Goal: Information Seeking & Learning: Learn about a topic

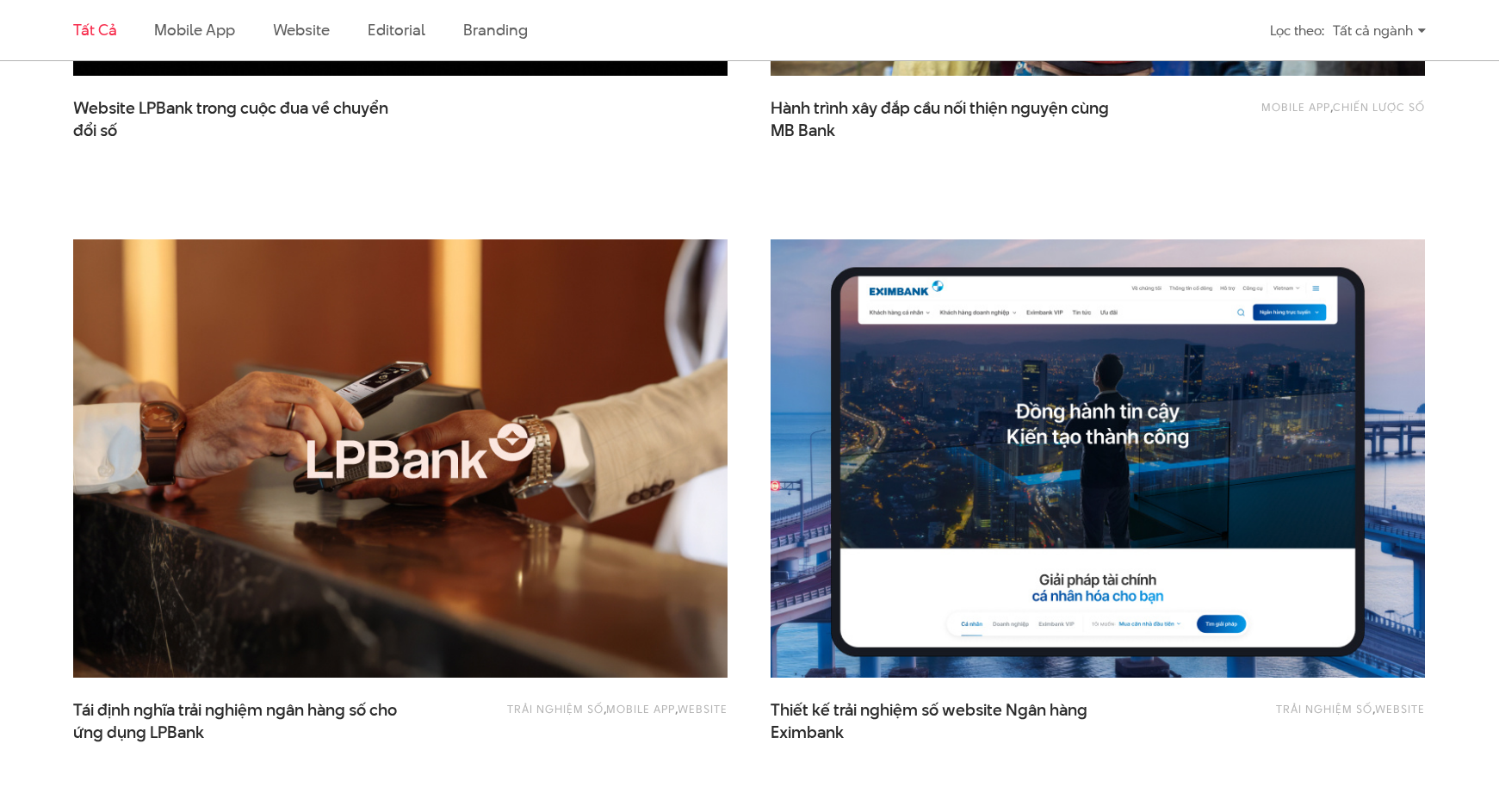
scroll to position [1057, 0]
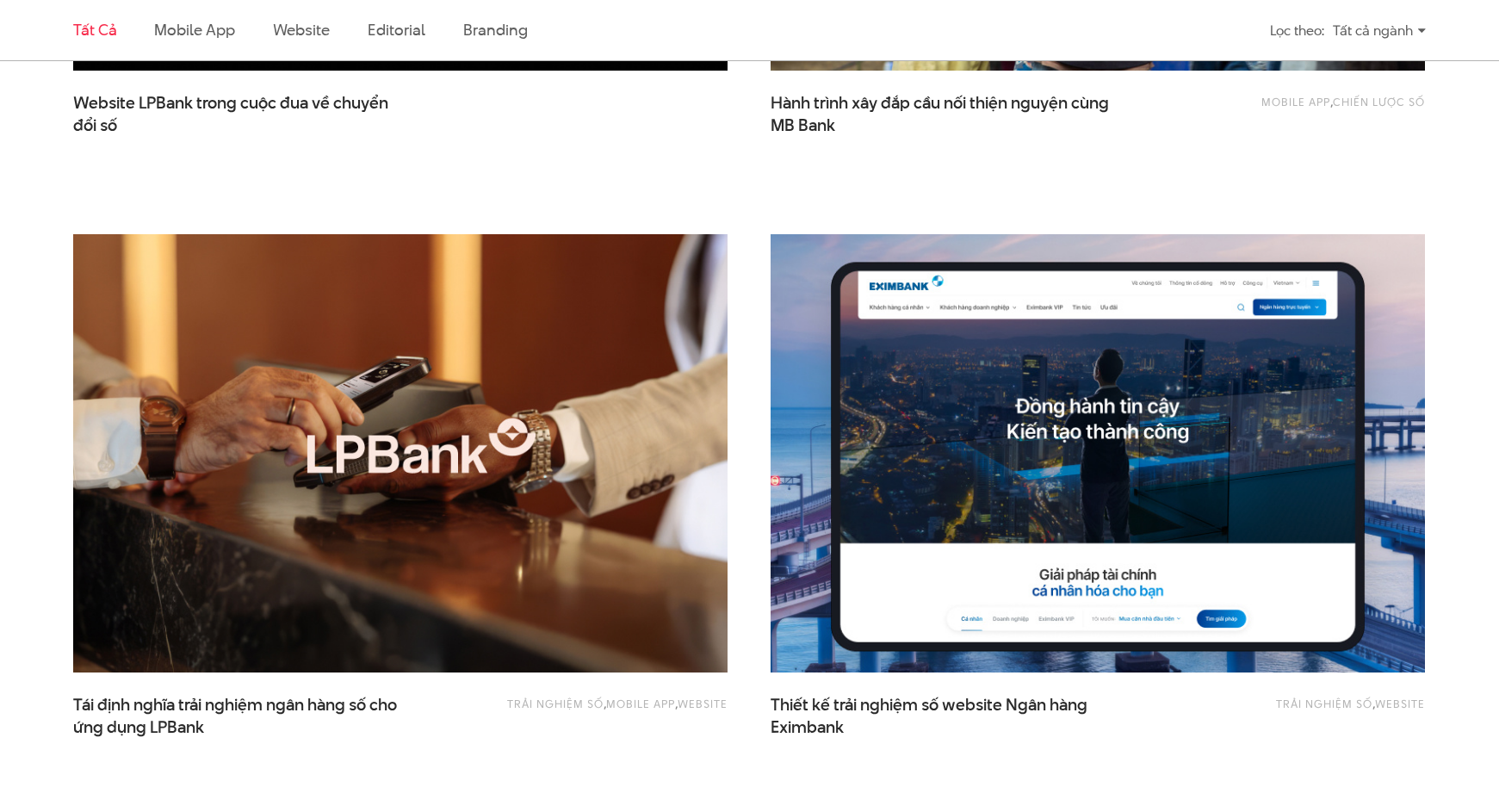
drag, startPoint x: 1069, startPoint y: 374, endPoint x: 1088, endPoint y: 386, distance: 22.5
click at [1087, 388] on img at bounding box center [1098, 453] width 720 height 482
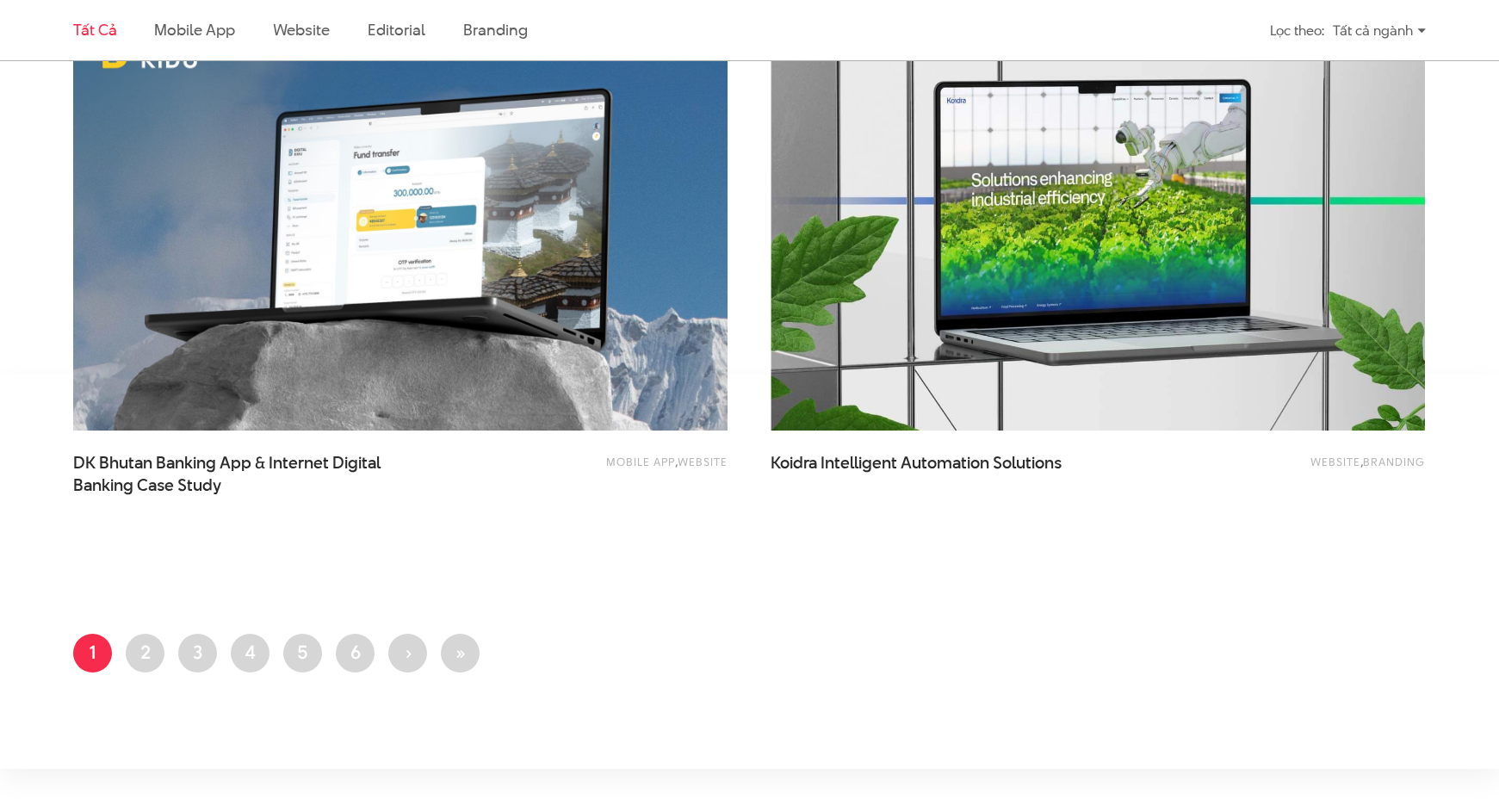
scroll to position [3723, 0]
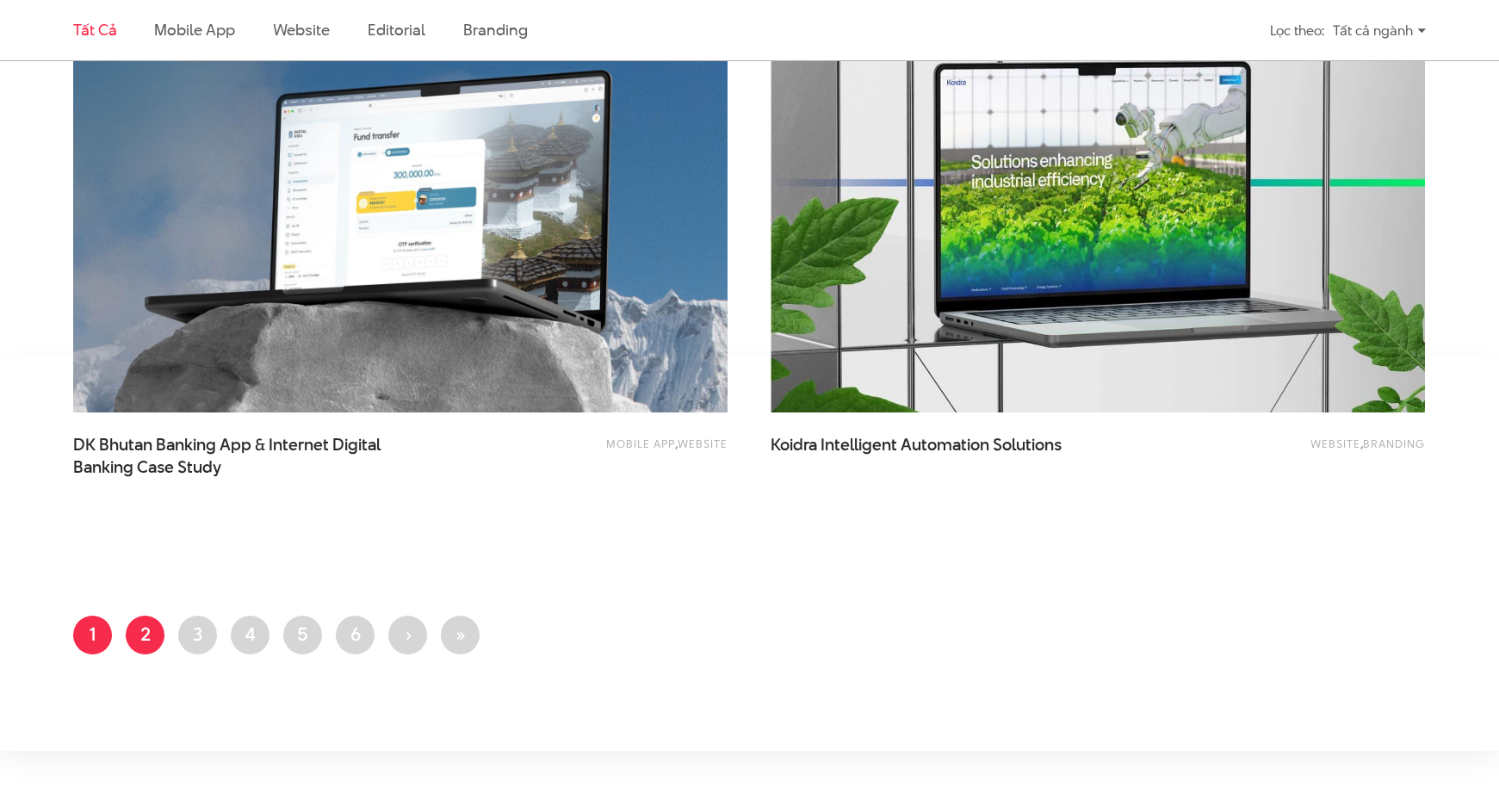
click at [142, 637] on link "Trang 2" at bounding box center [145, 634] width 39 height 39
click at [152, 630] on link "Trang 2" at bounding box center [145, 634] width 39 height 39
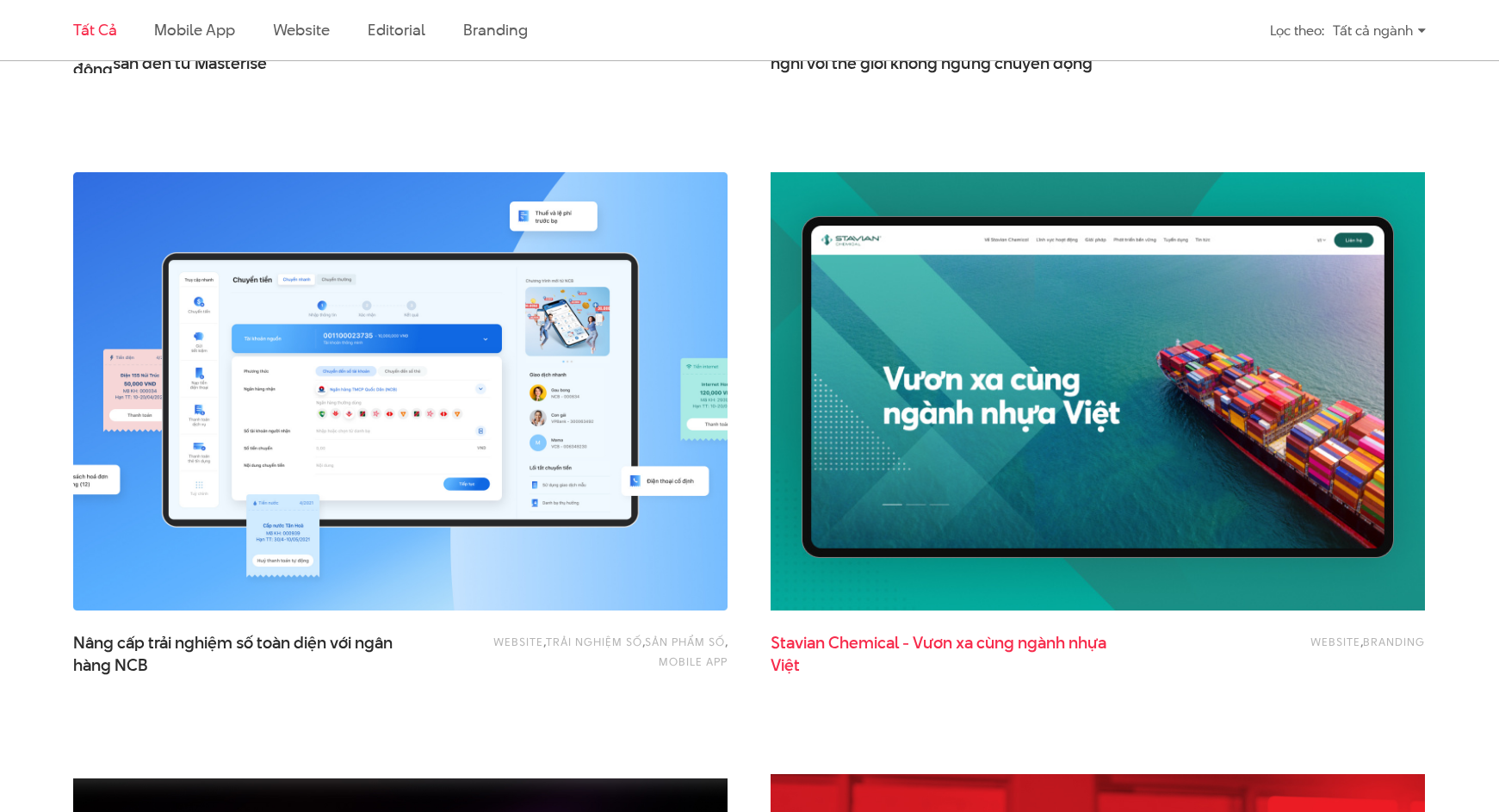
scroll to position [2650, 0]
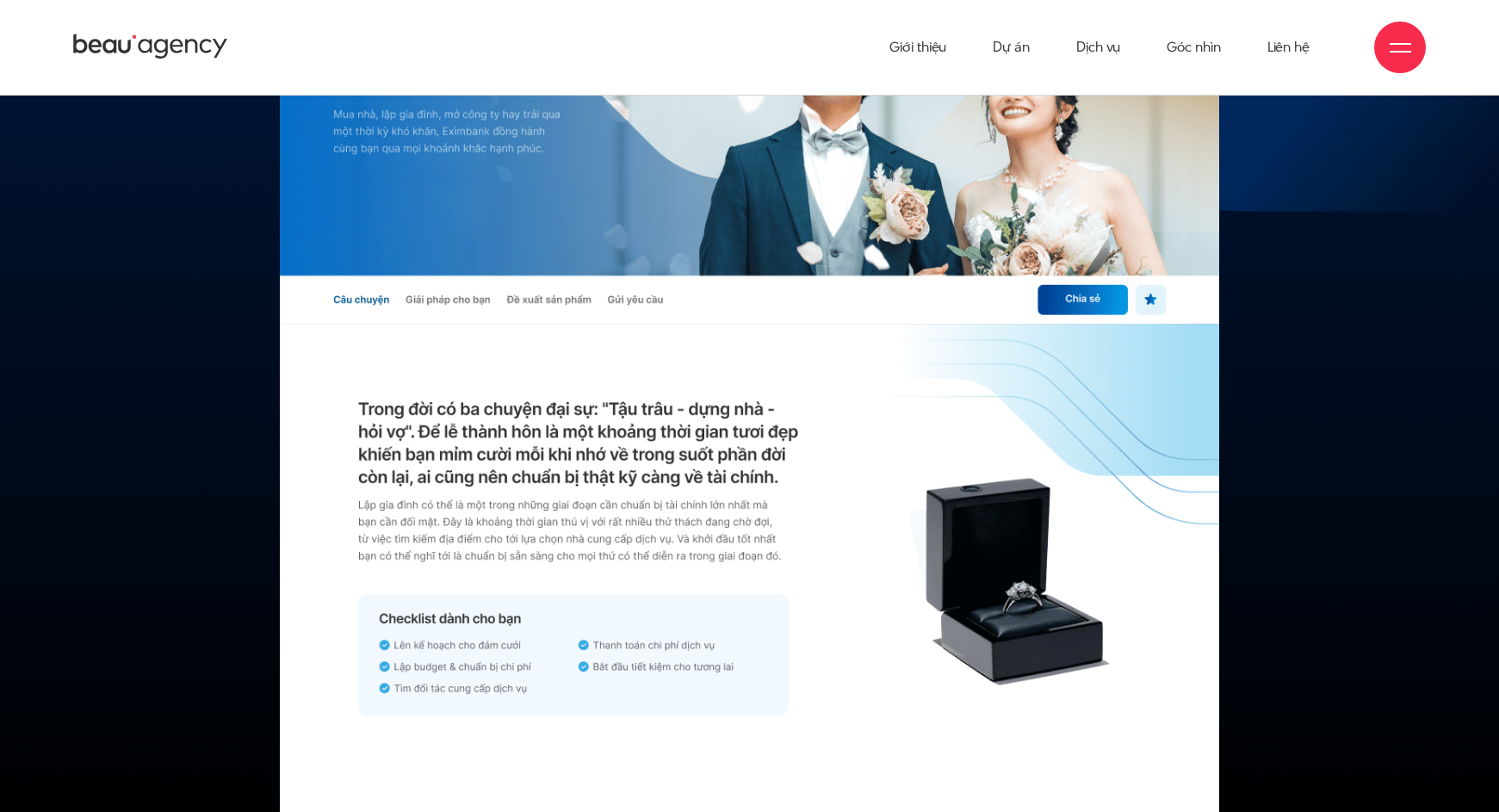
scroll to position [18721, 0]
click at [1369, 259] on div at bounding box center [750, 726] width 1435 height 1696
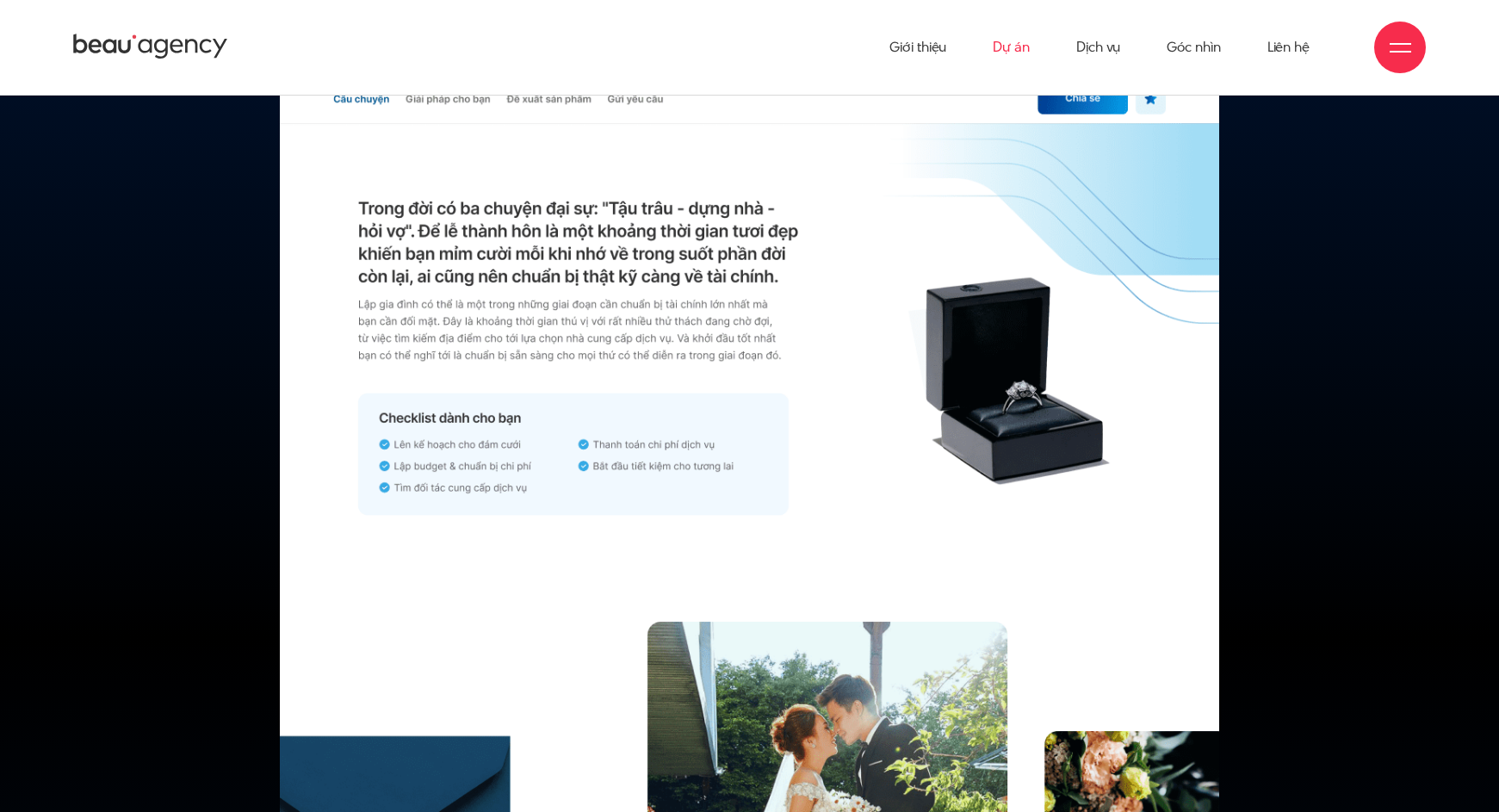
scroll to position [18922, 0]
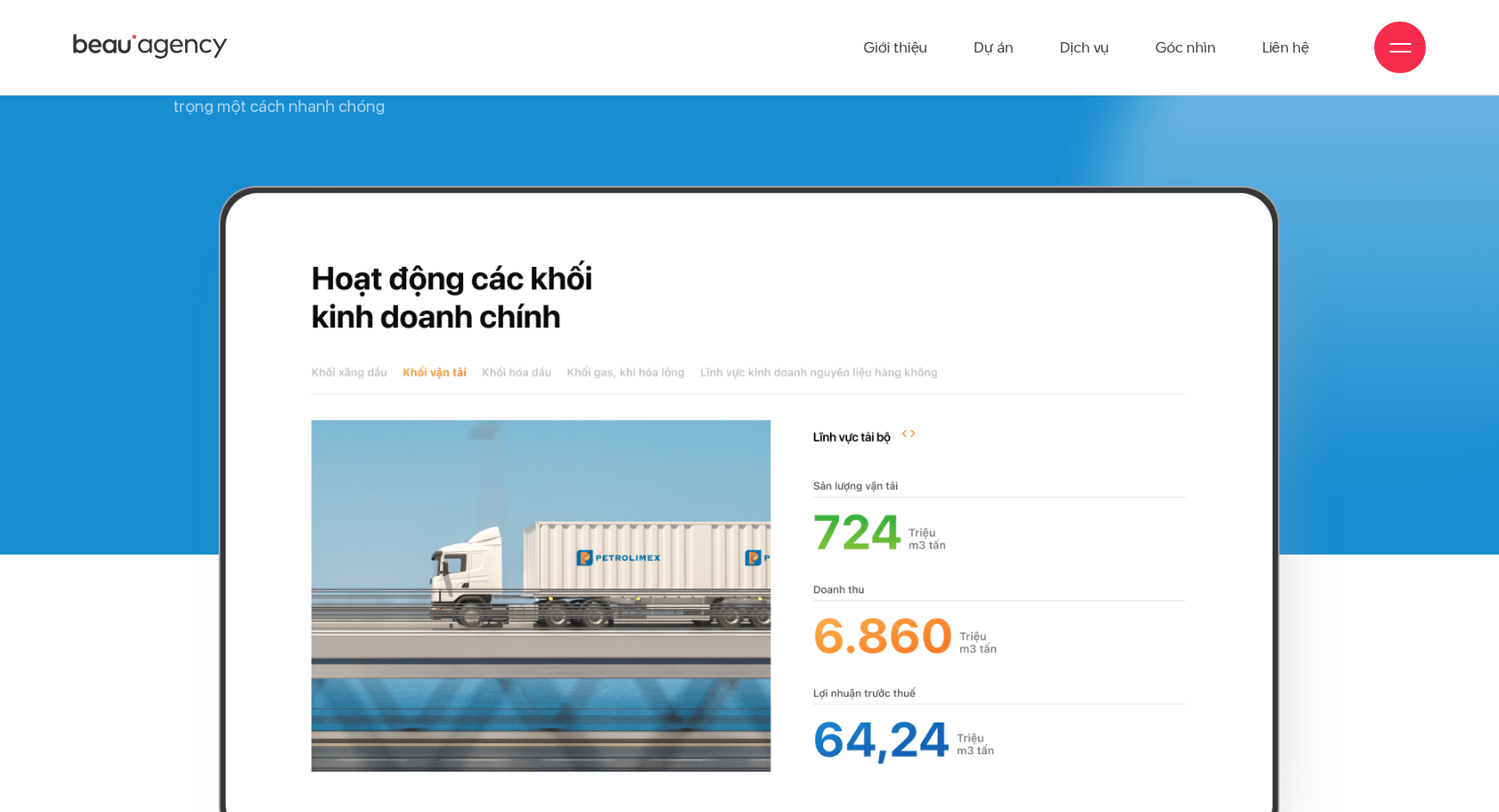
scroll to position [12789, 0]
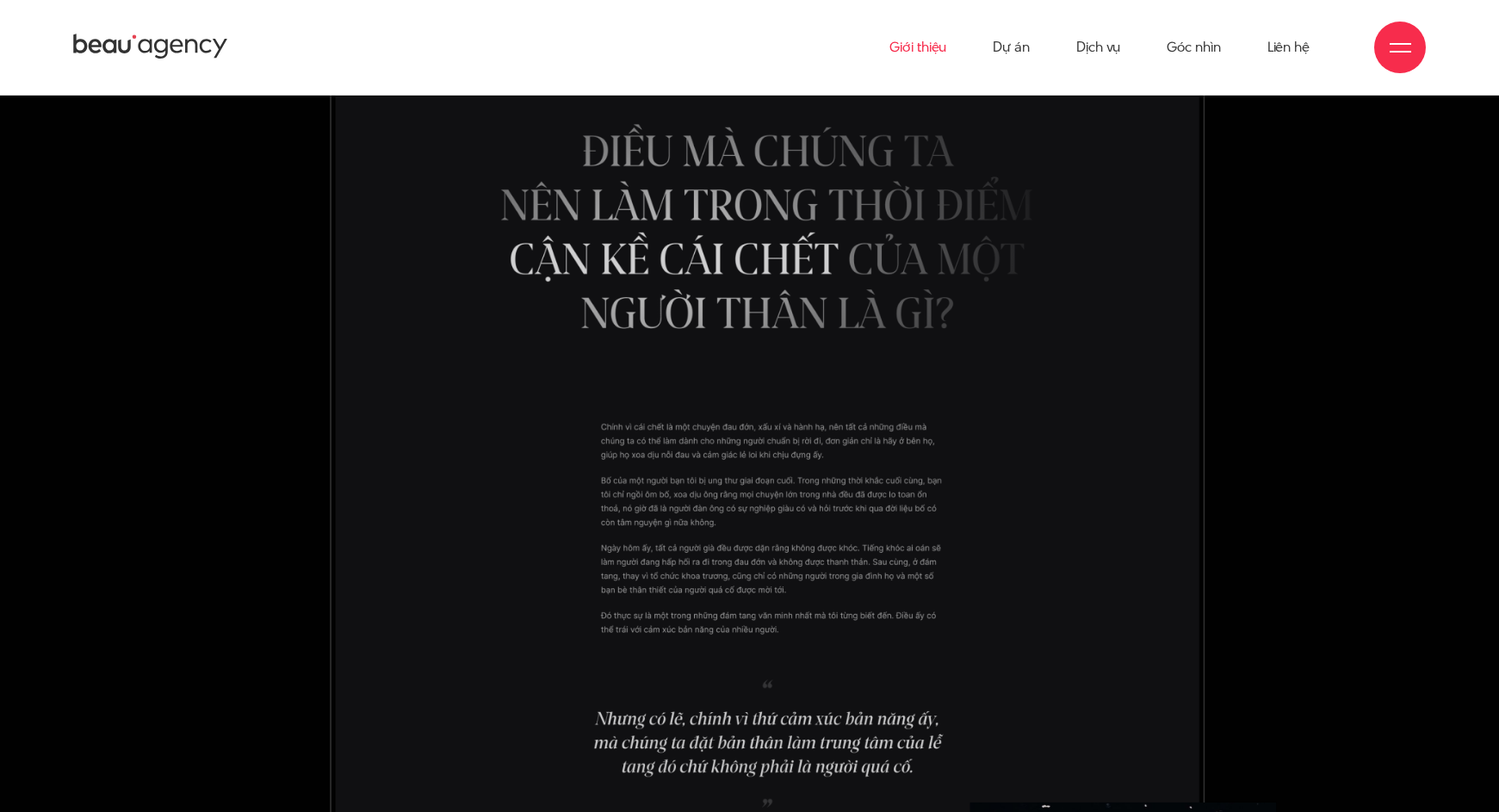
scroll to position [11529, 0]
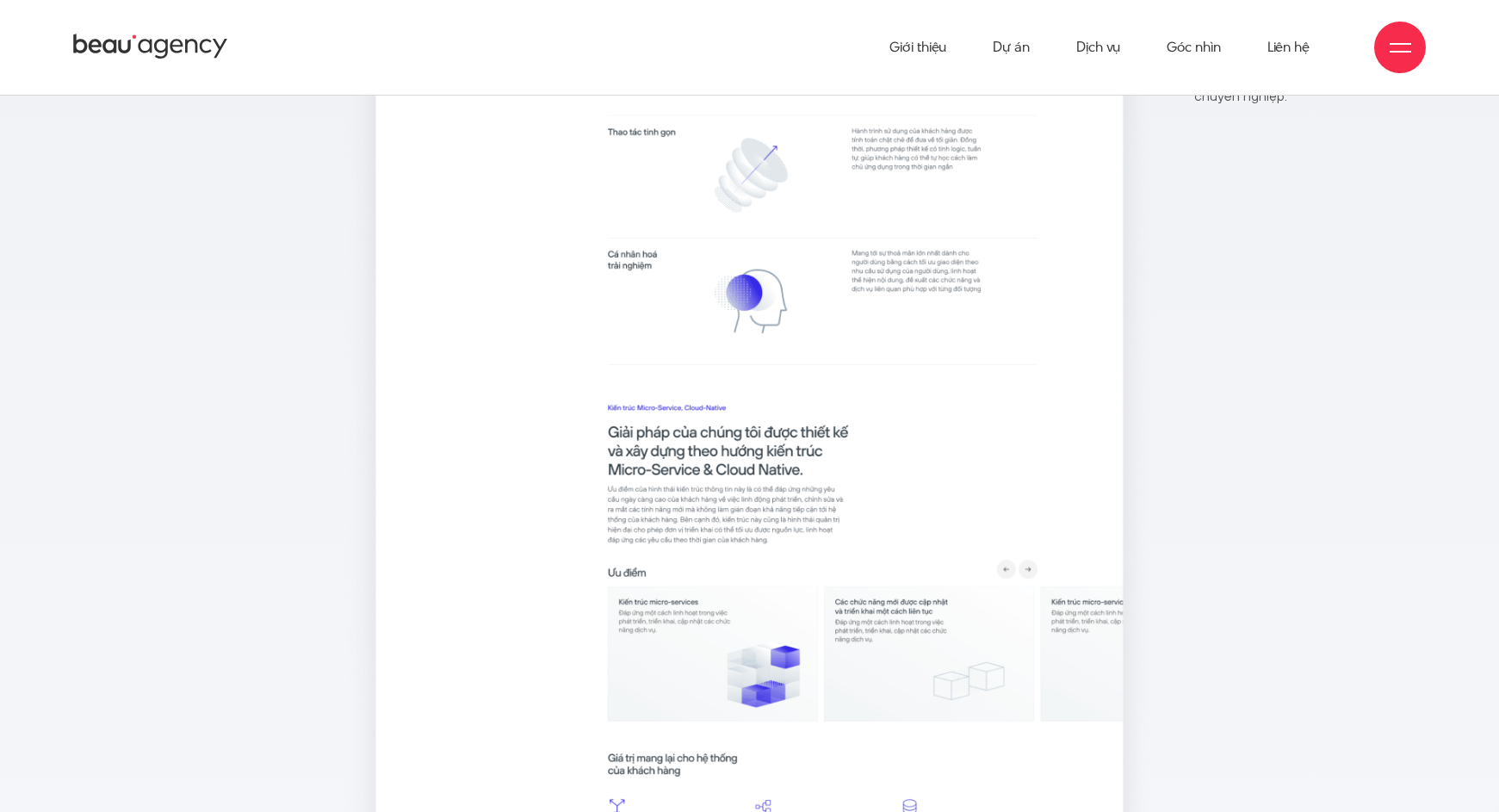
scroll to position [12116, 0]
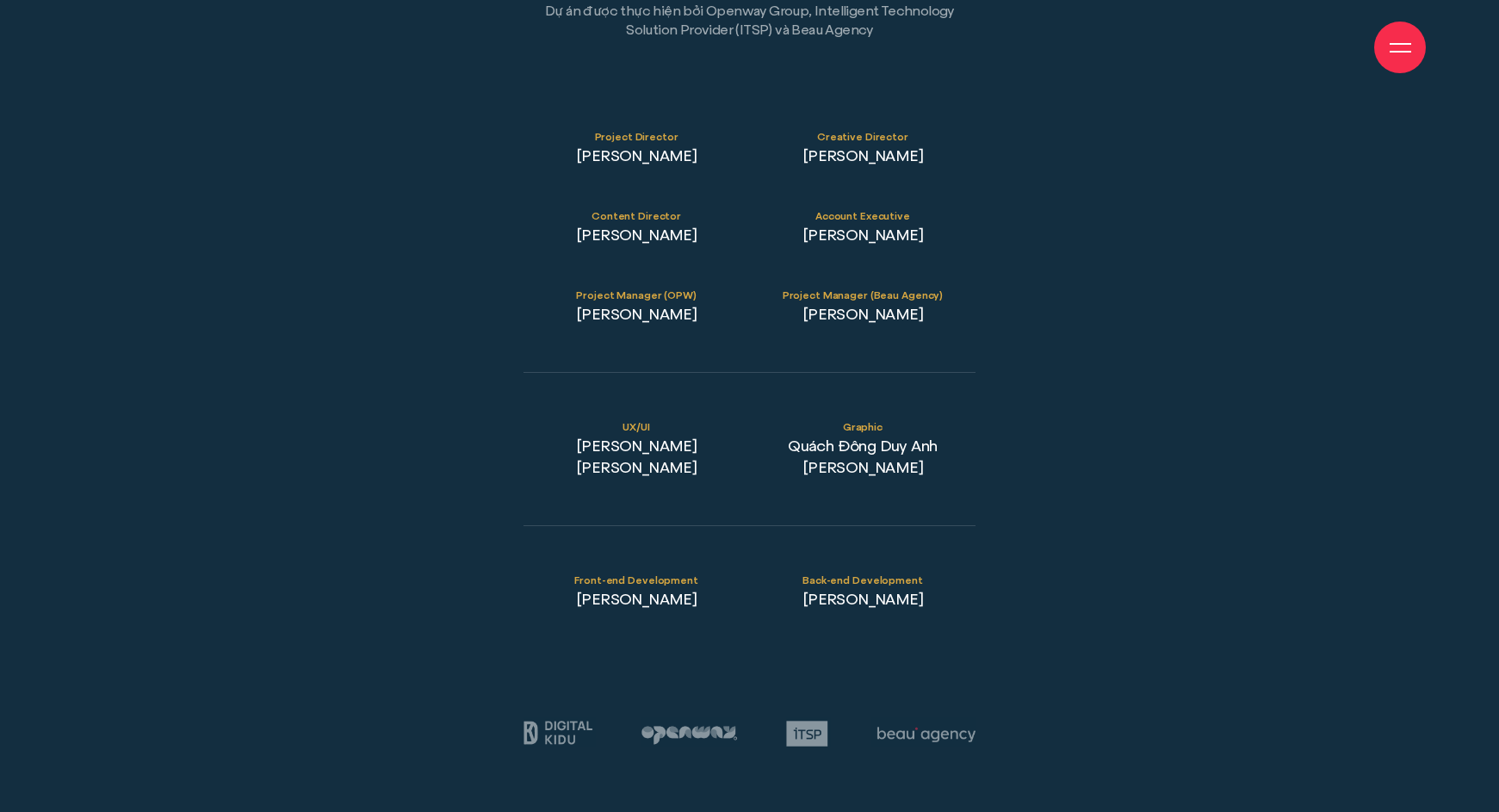
scroll to position [26942, 0]
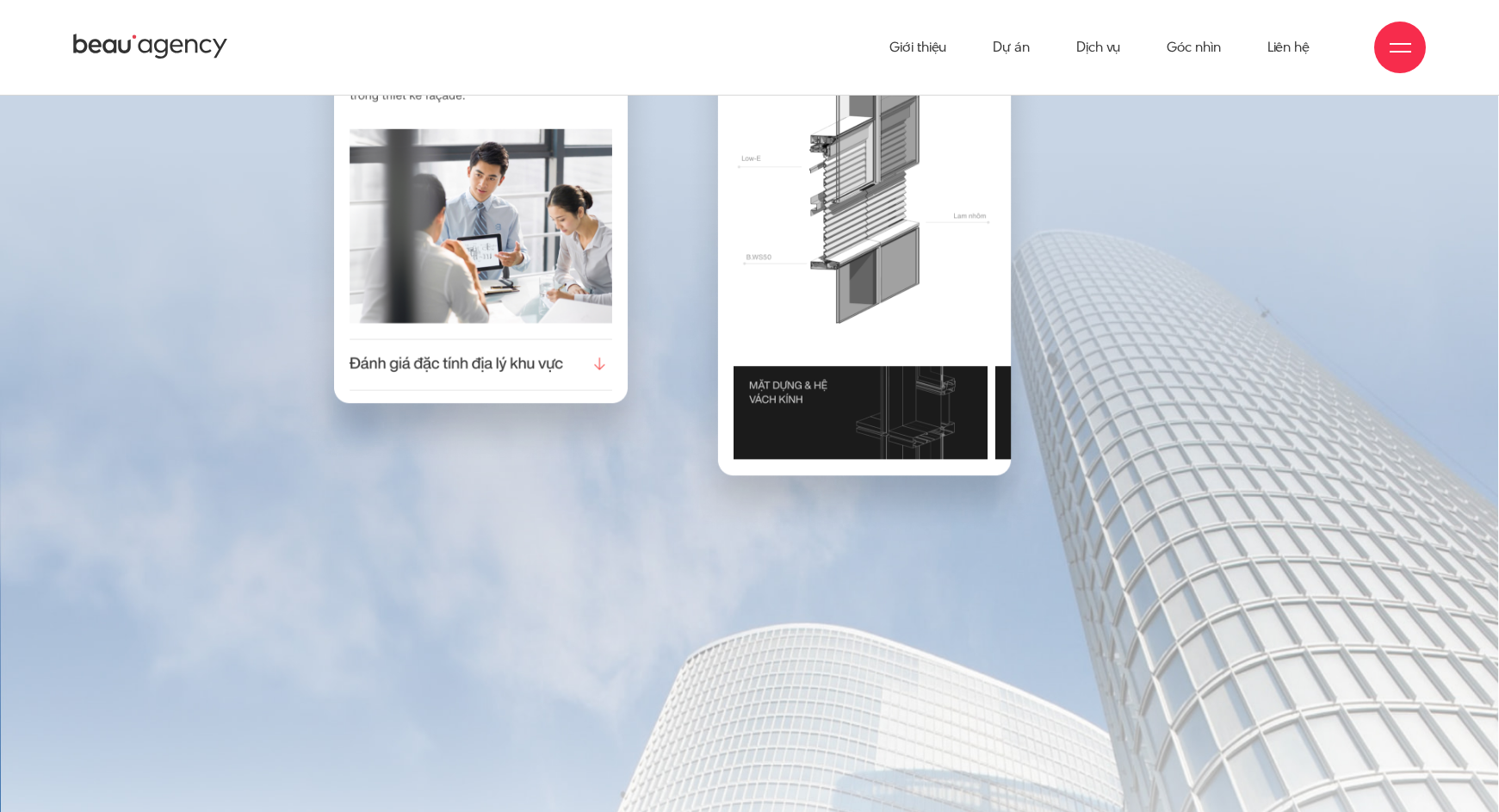
scroll to position [18631, 0]
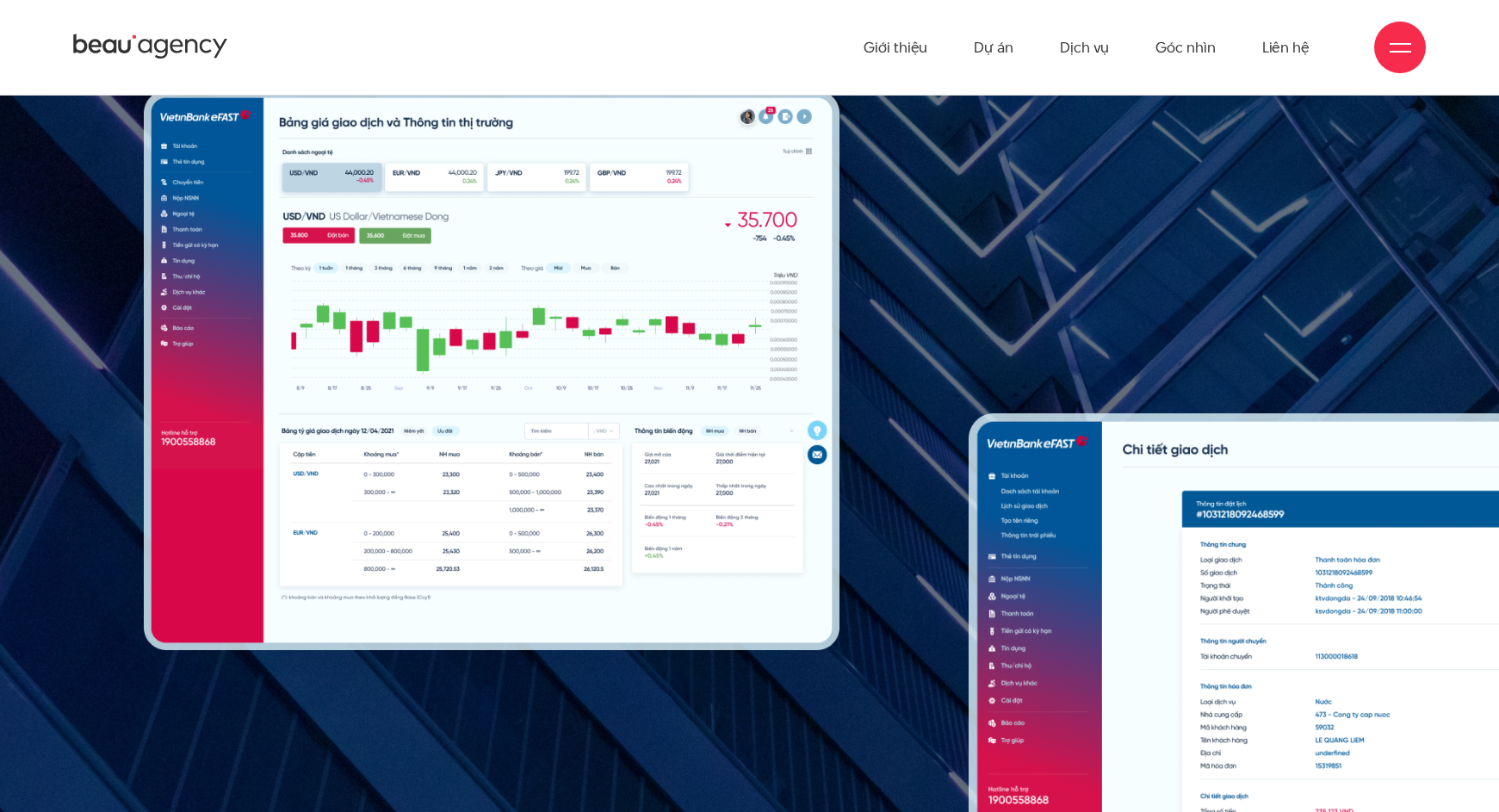
scroll to position [13911, 0]
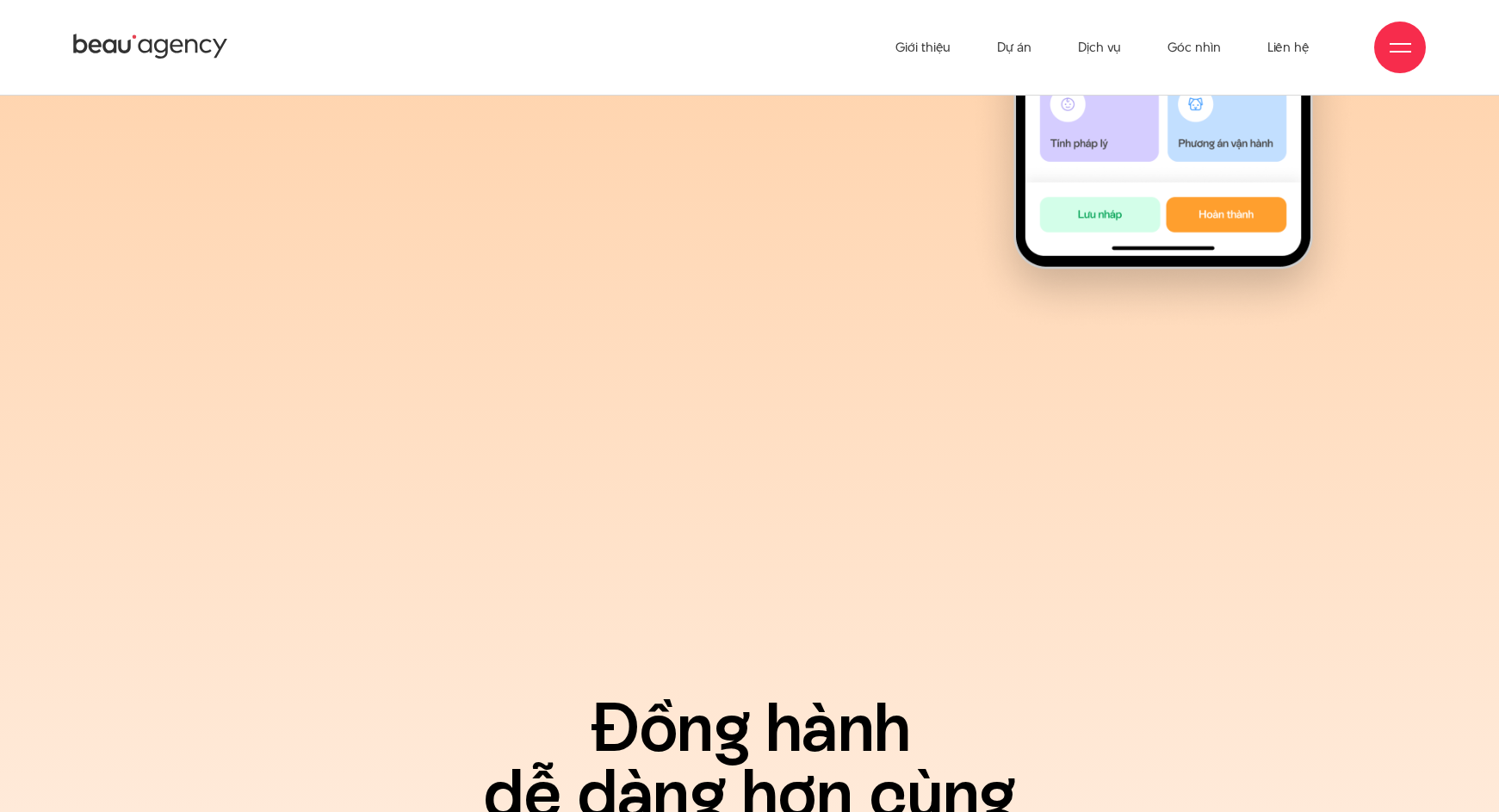
scroll to position [28161, 0]
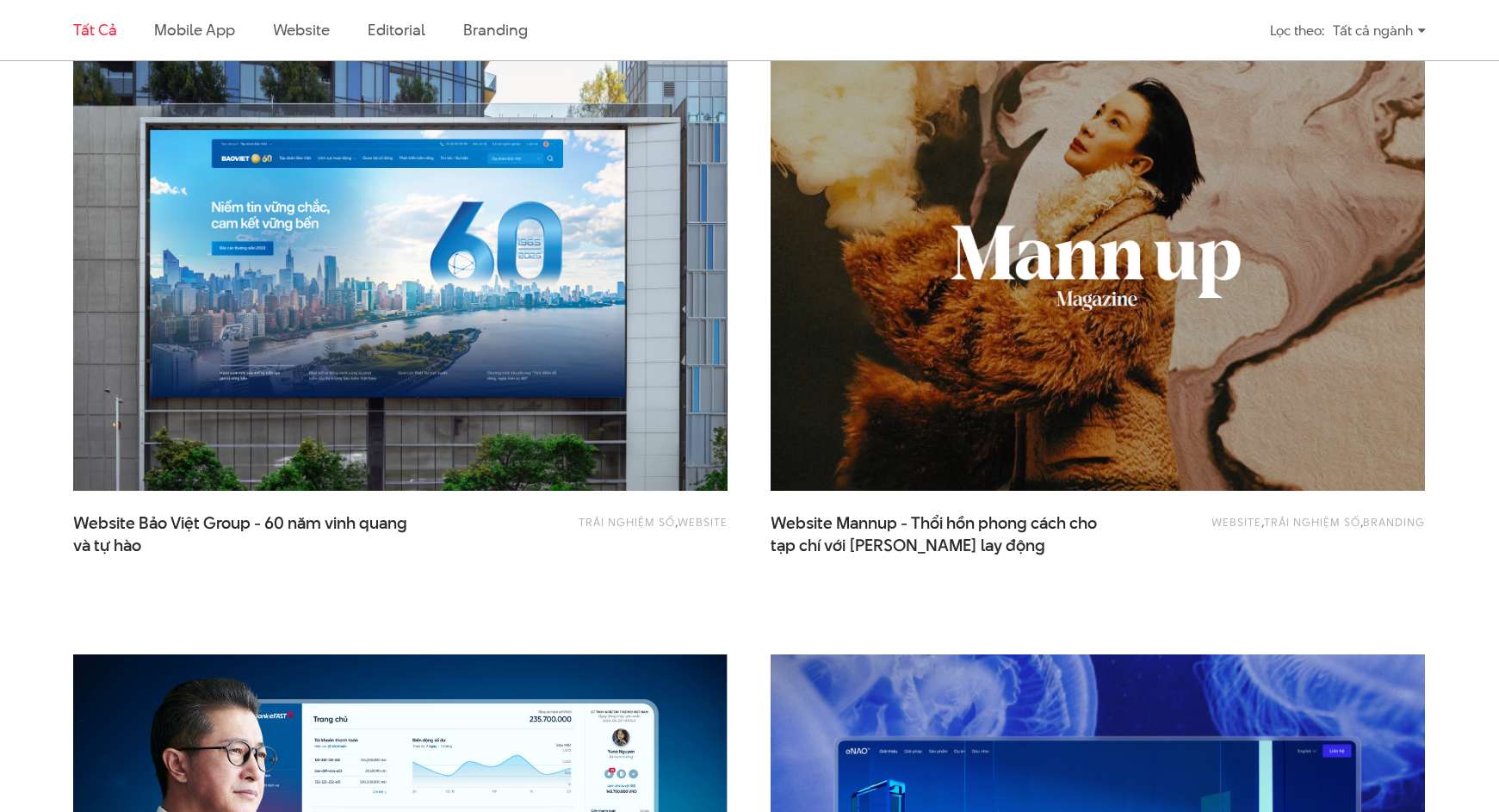
scroll to position [1839, 0]
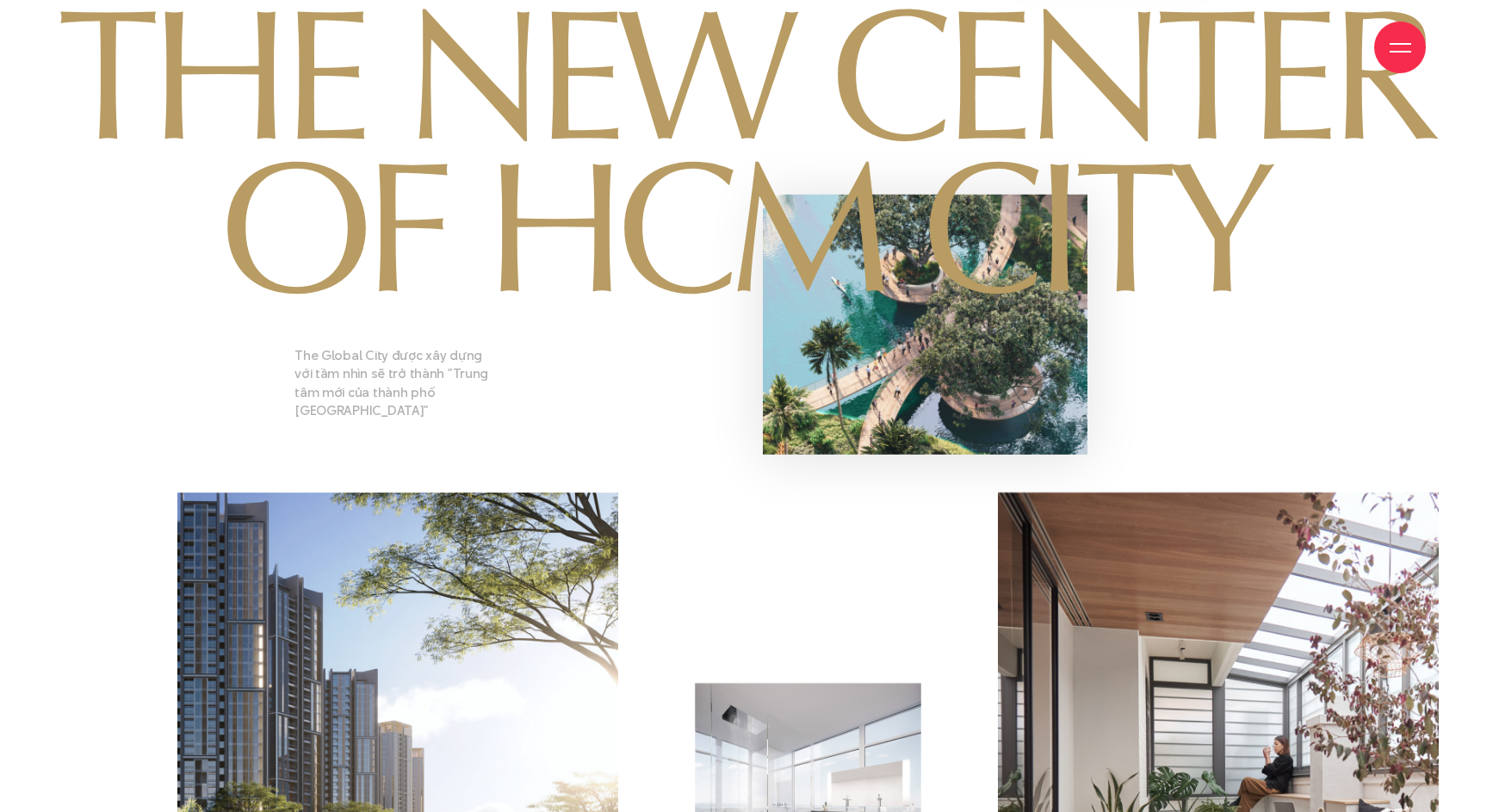
scroll to position [3377, 0]
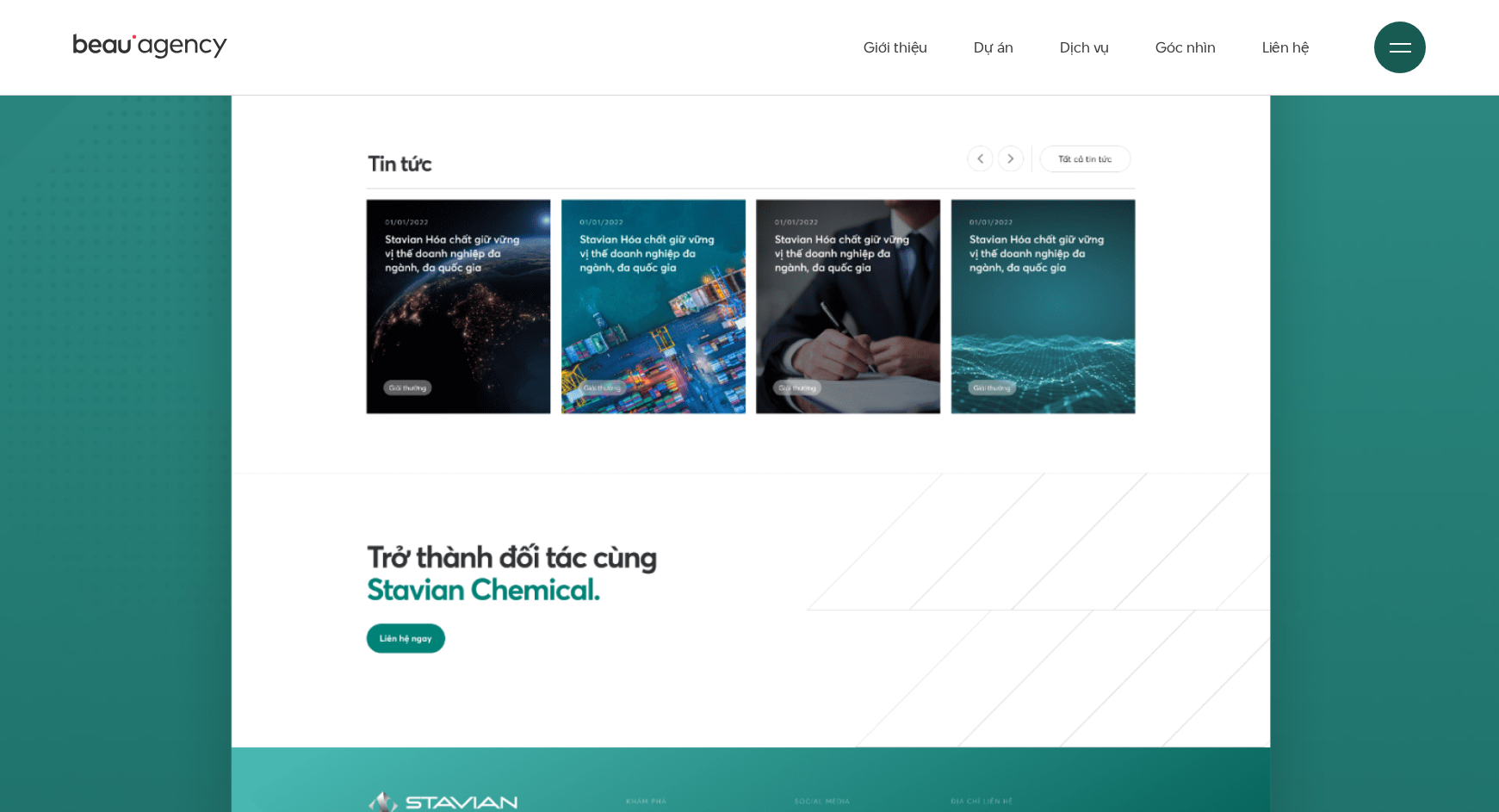
scroll to position [8139, 0]
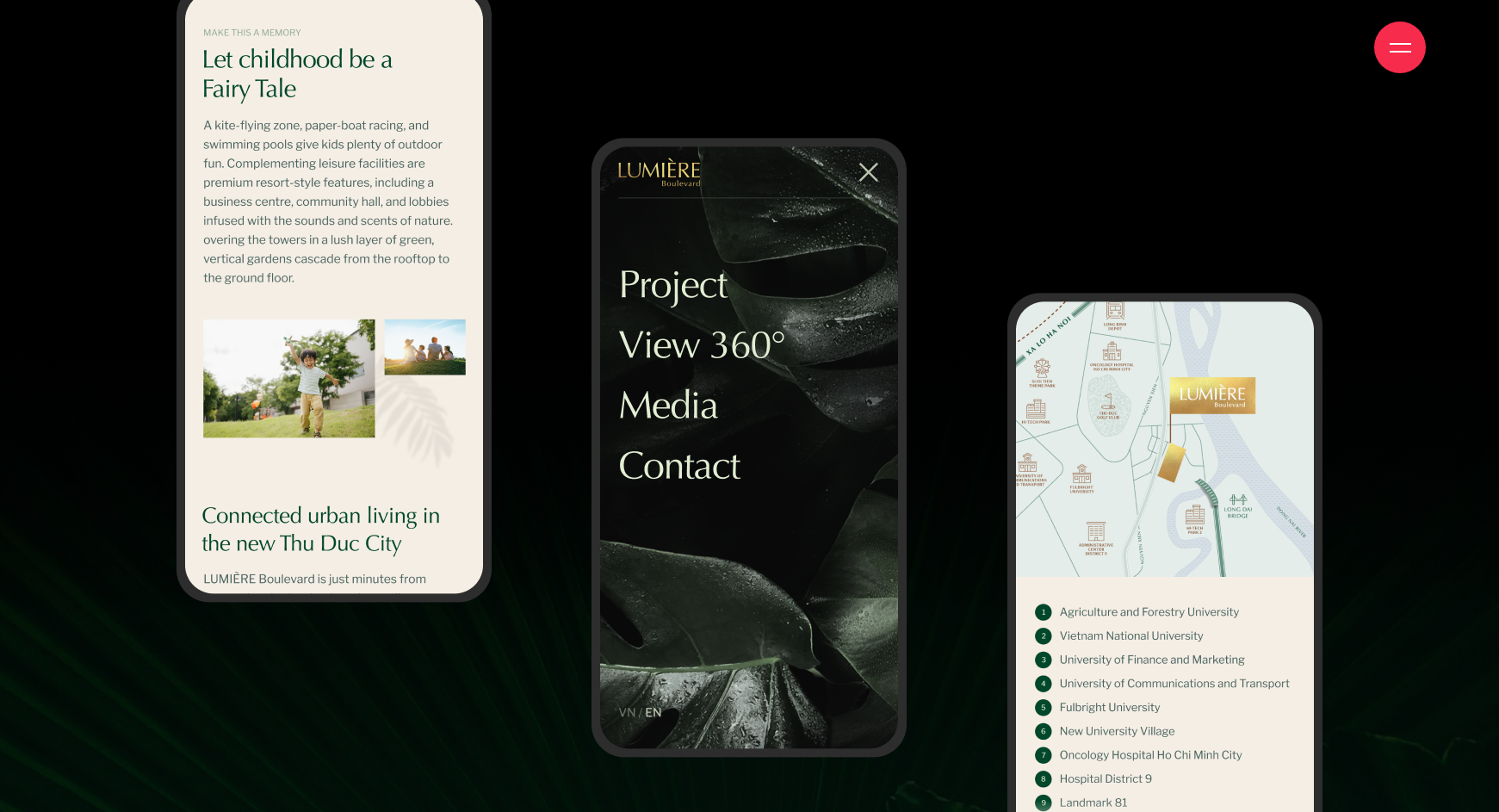
scroll to position [15542, 0]
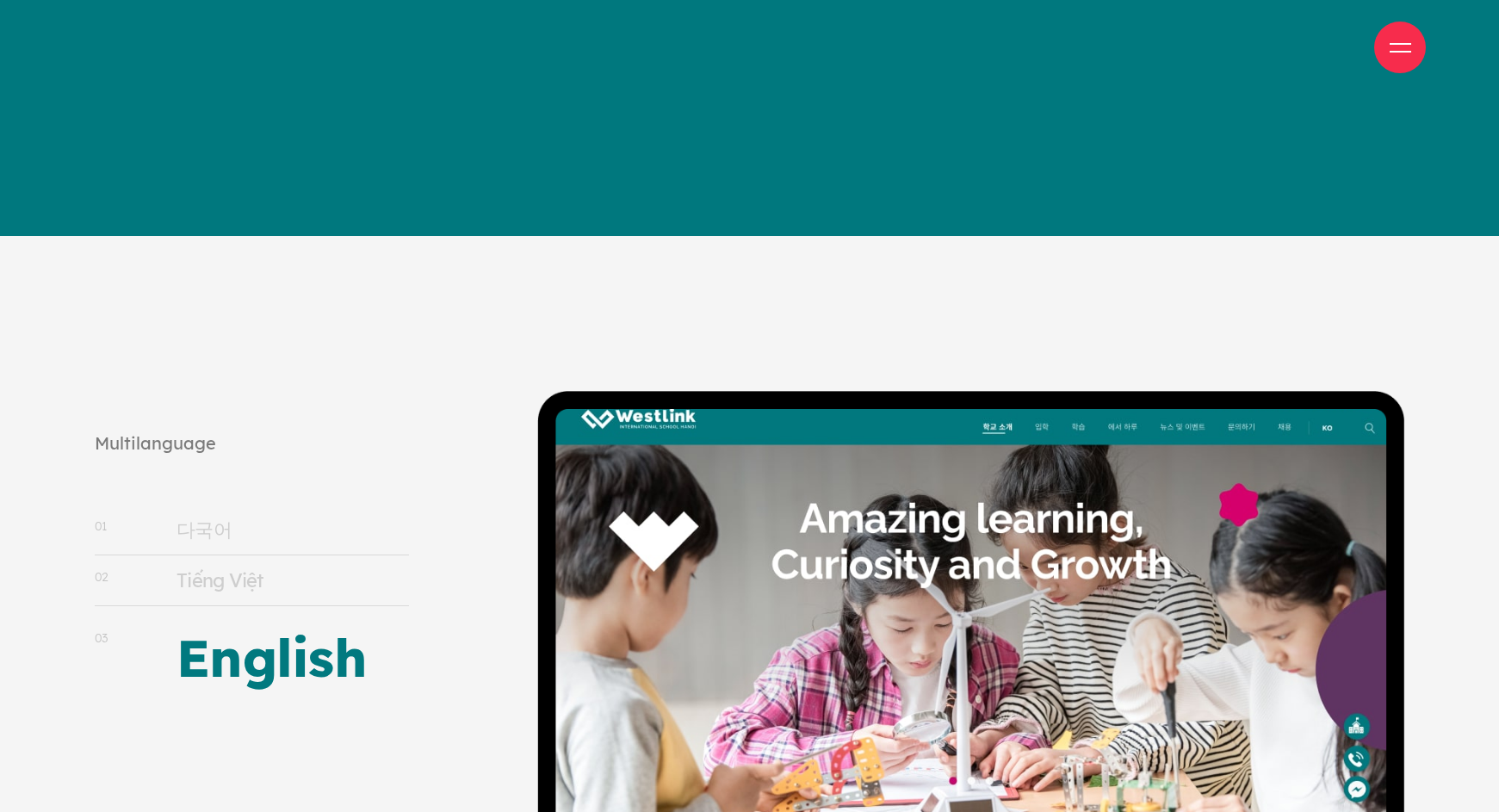
scroll to position [19161, 0]
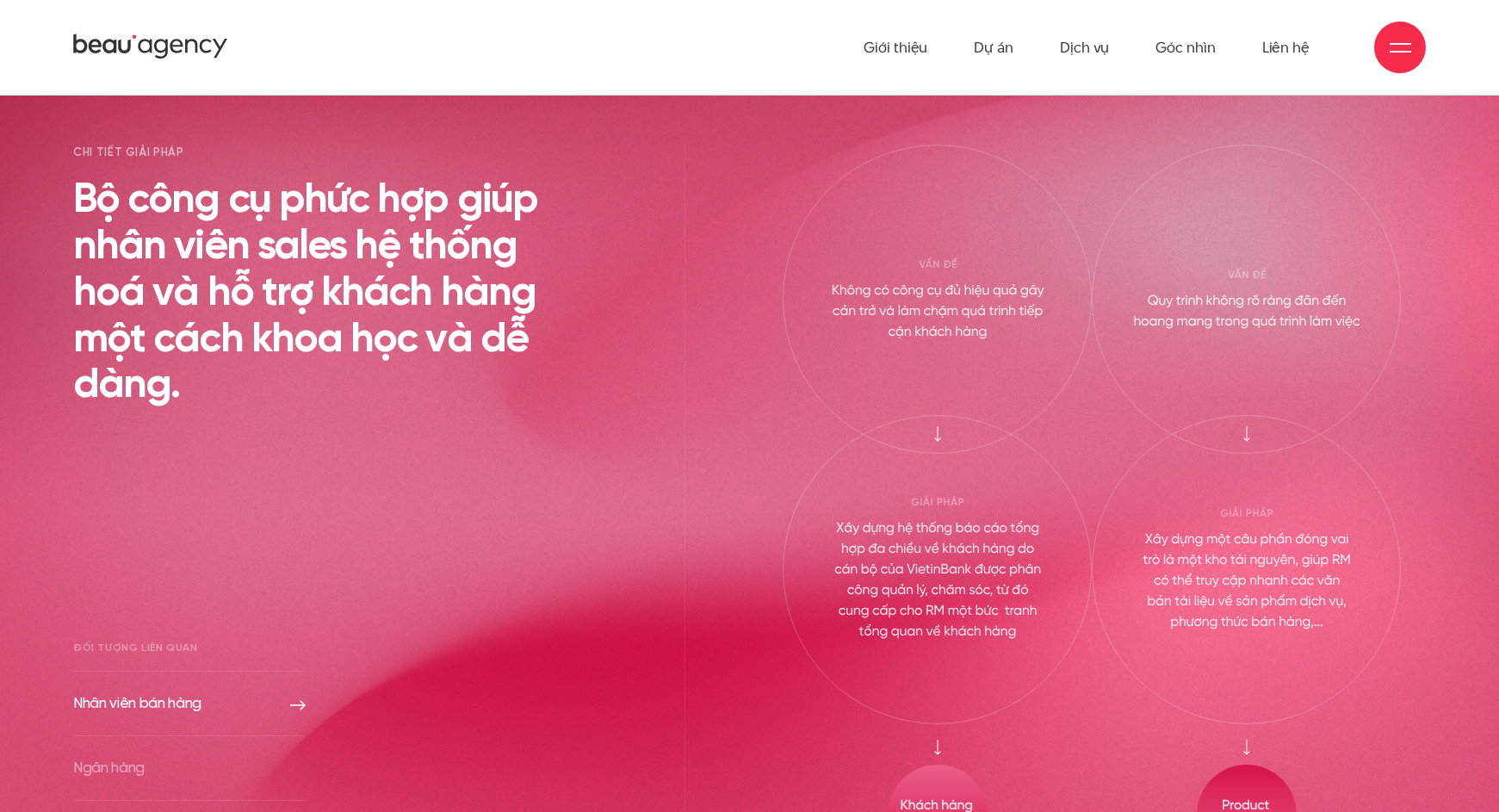
scroll to position [5867, 0]
click at [167, 638] on div "Chi tiết giải pháp Bộ công cụ phức hợp giúp nhân viên sales hệ thống h…" at bounding box center [379, 503] width 613 height 720
click at [129, 753] on link "Ngân hàng" at bounding box center [189, 767] width 232 height 64
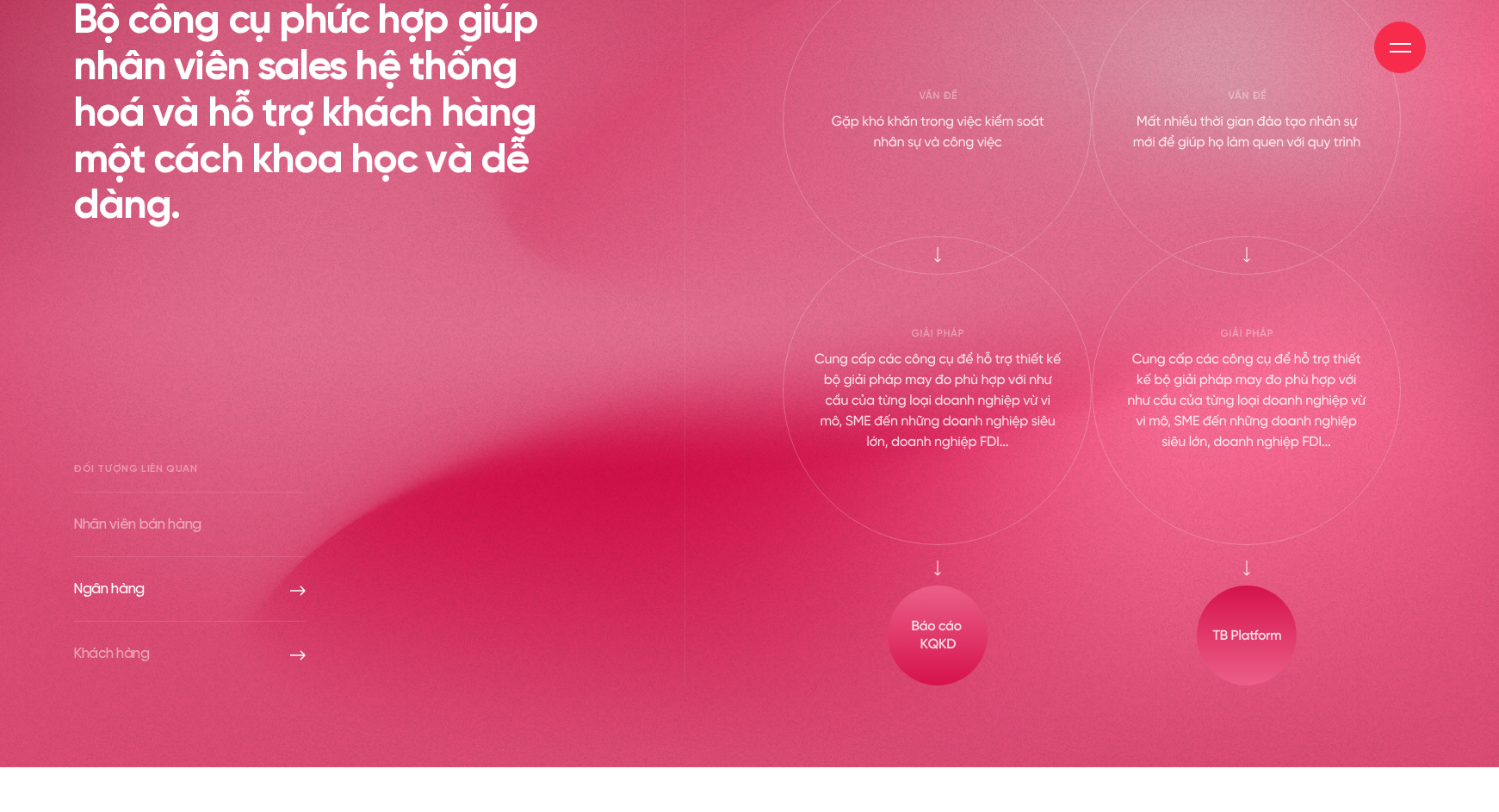
scroll to position [6120, 0]
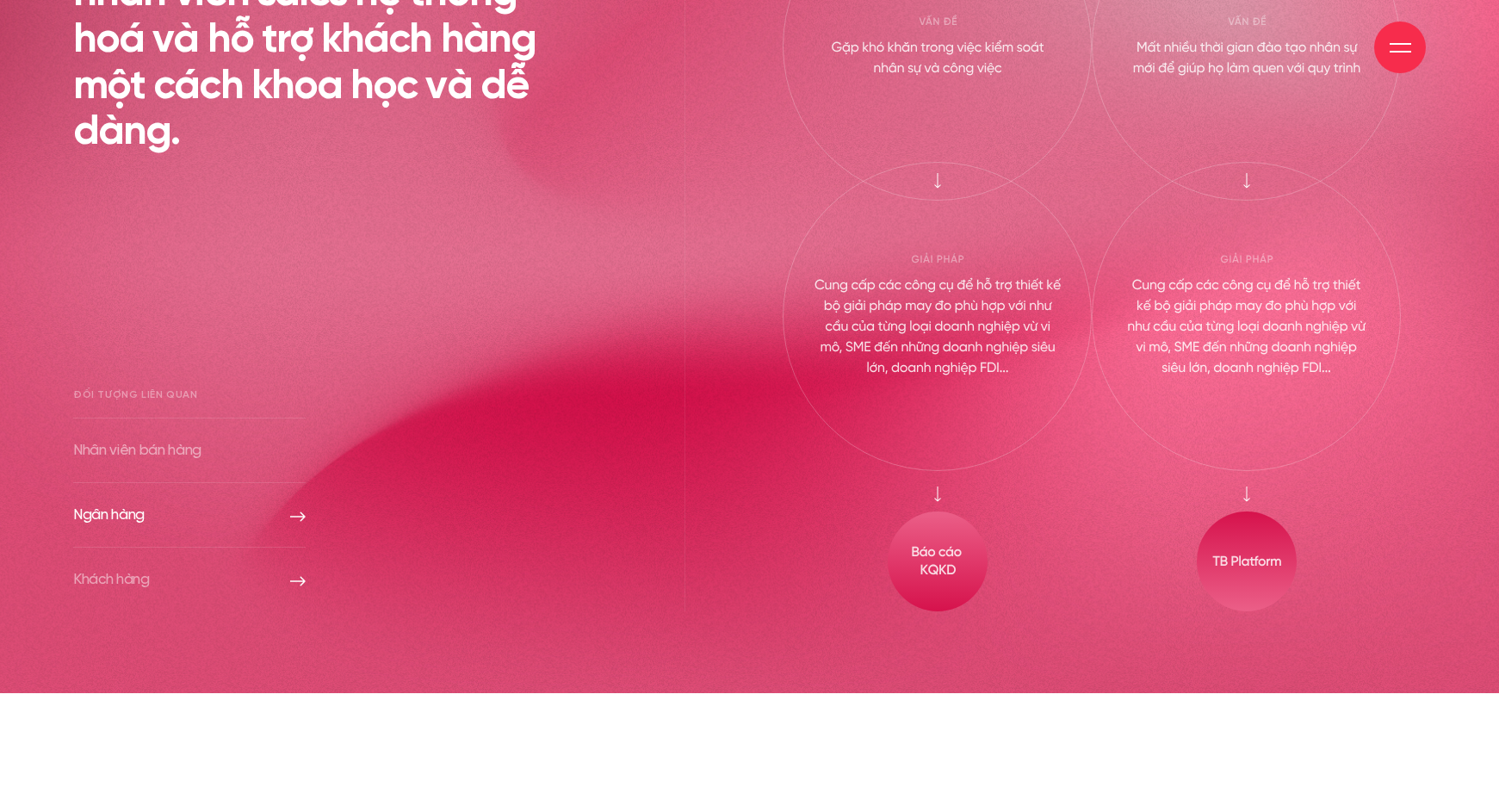
click at [81, 590] on link "Khách hàng" at bounding box center [189, 579] width 232 height 64
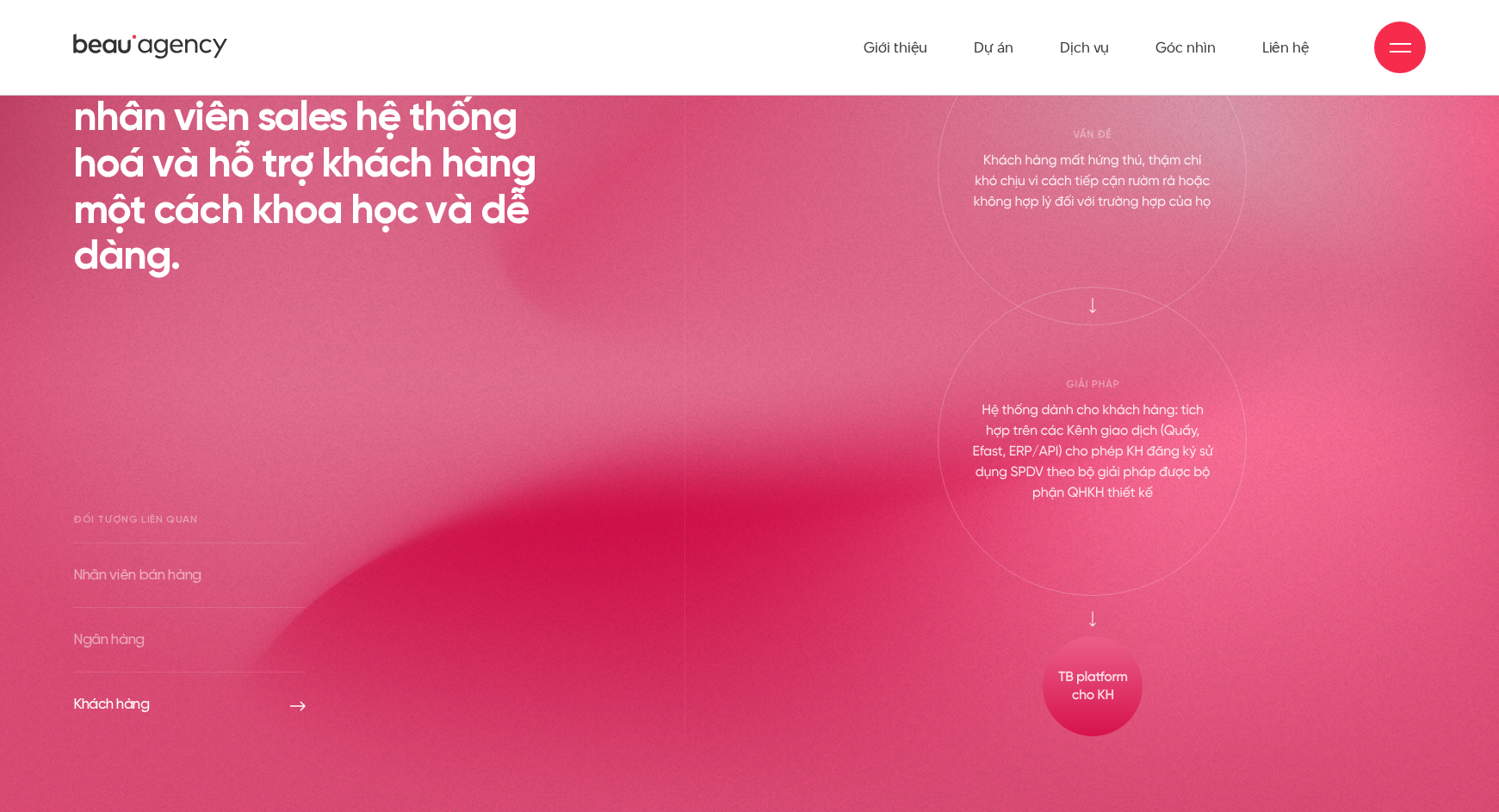
scroll to position [5993, 0]
click at [163, 640] on link "Ngân hàng" at bounding box center [189, 641] width 232 height 64
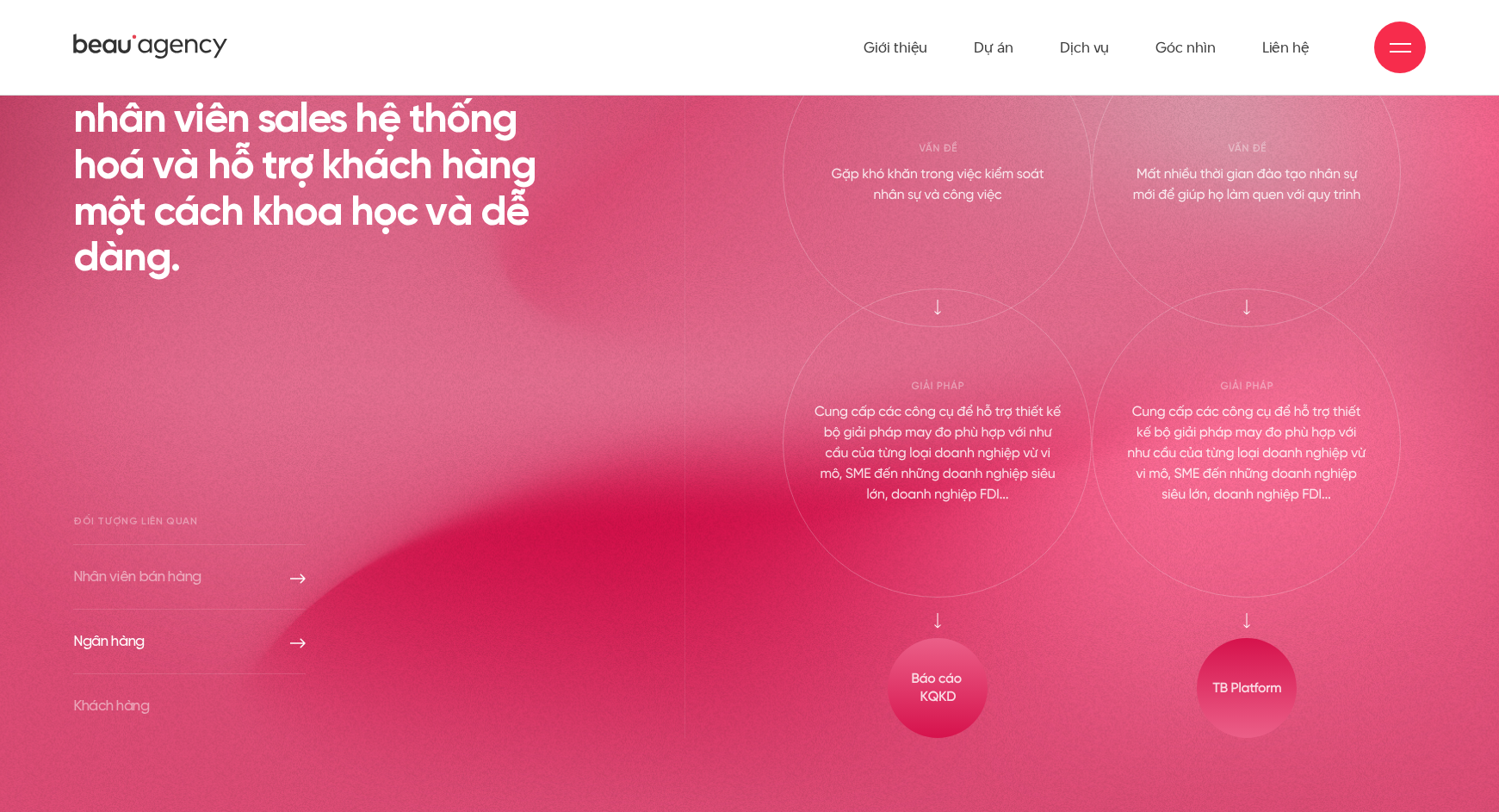
click at [196, 590] on link "Nhân viên bán hàng" at bounding box center [189, 576] width 232 height 64
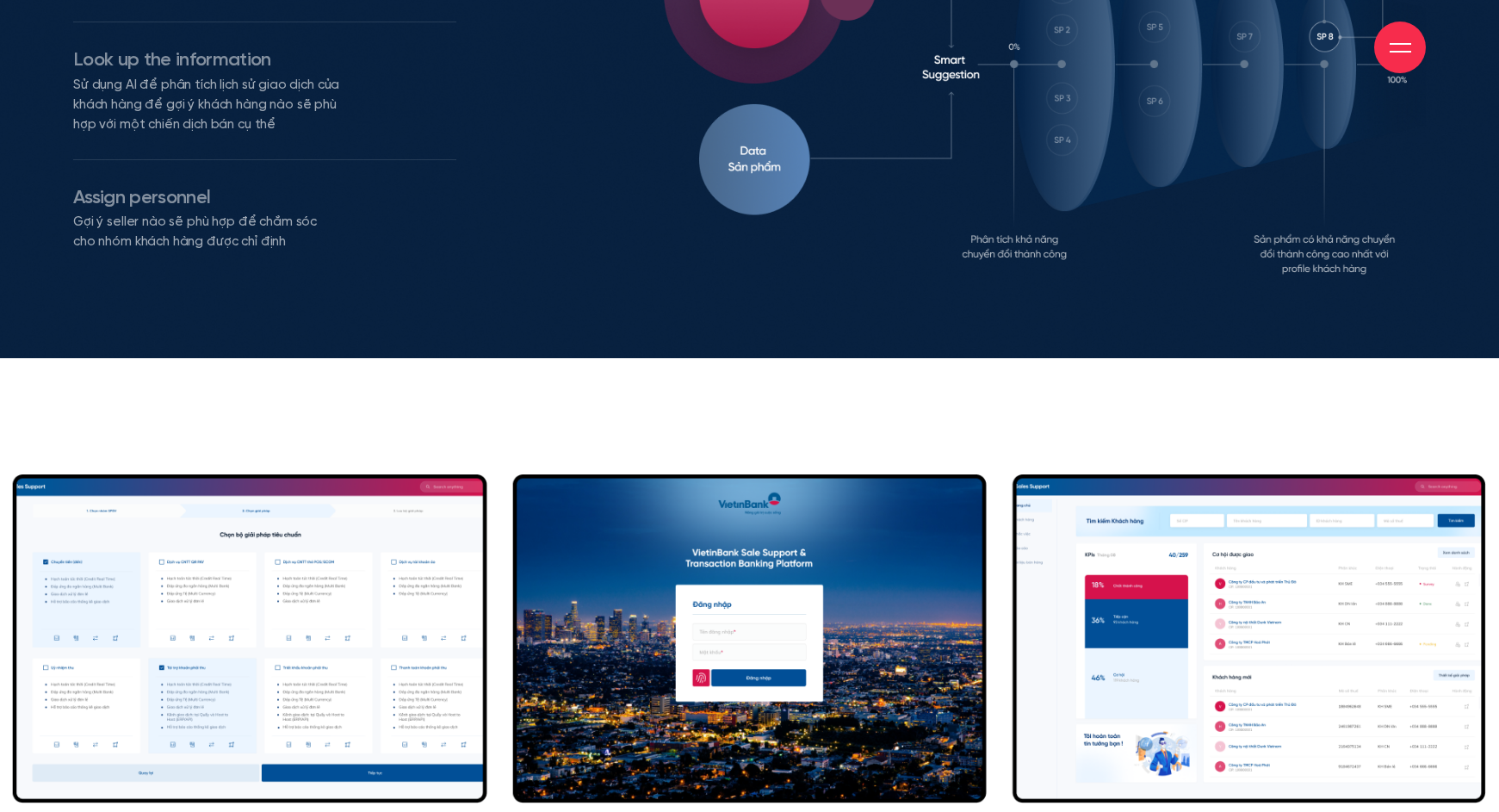
scroll to position [13203, 0]
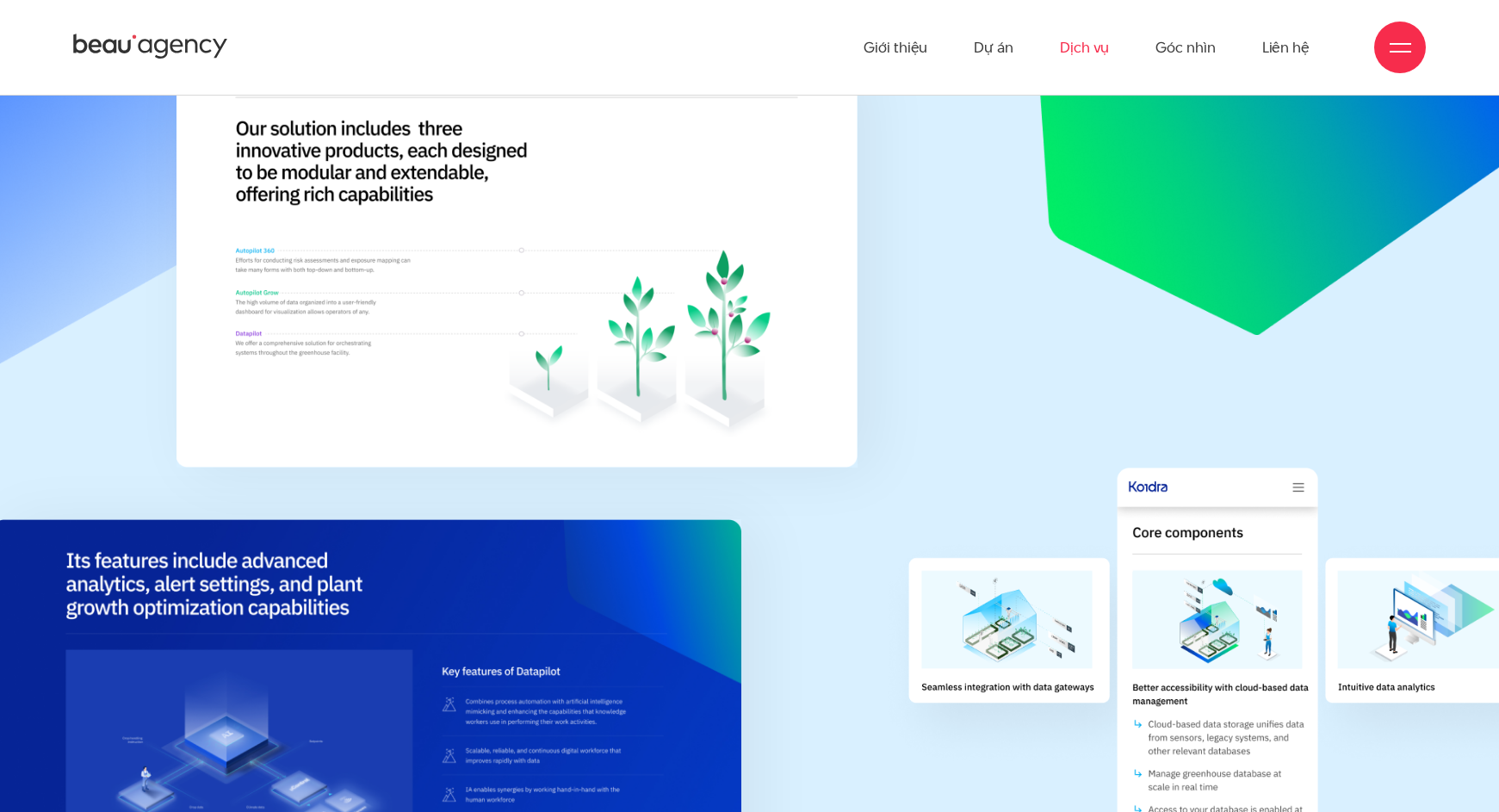
scroll to position [11202, 0]
